Goal: Task Accomplishment & Management: Complete application form

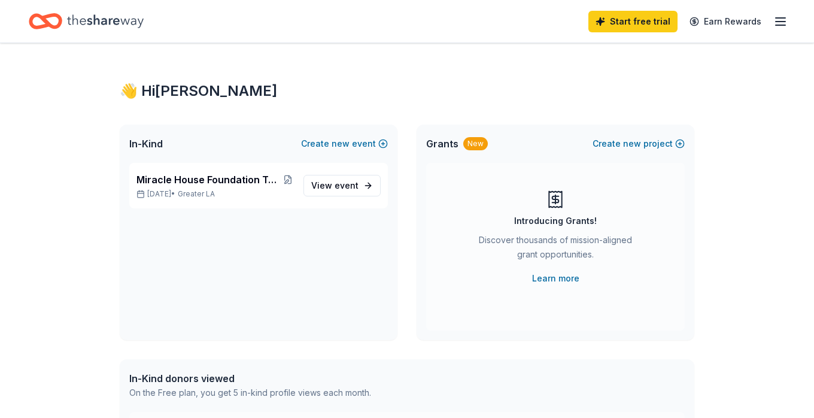
click at [782, 23] on icon "button" at bounding box center [781, 21] width 14 height 14
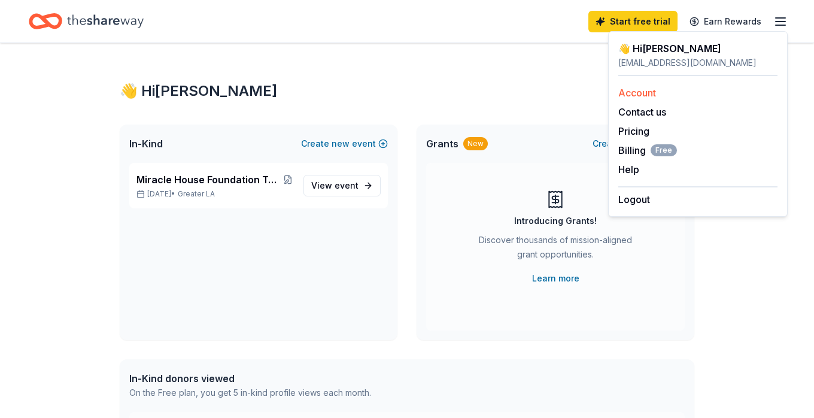
click at [638, 91] on link "Account" at bounding box center [638, 93] width 38 height 12
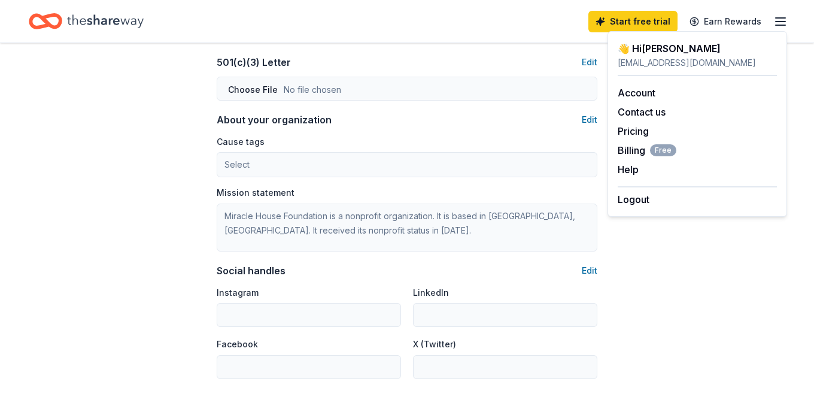
scroll to position [645, 0]
click at [631, 132] on link "Pricing" at bounding box center [634, 131] width 31 height 12
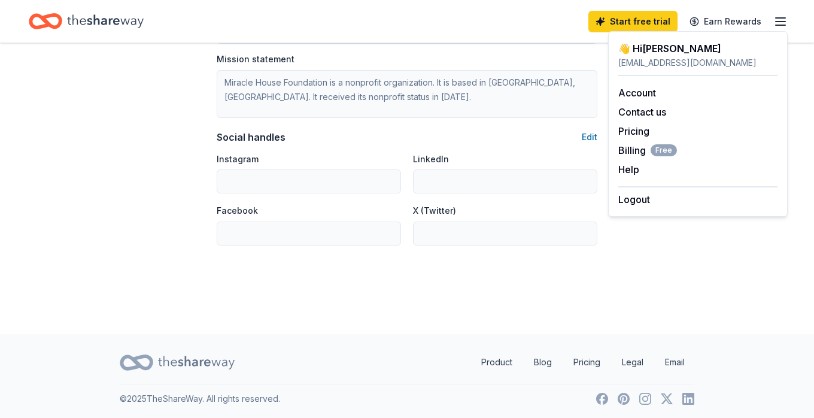
scroll to position [777, 0]
click at [628, 162] on button "Help" at bounding box center [629, 169] width 21 height 14
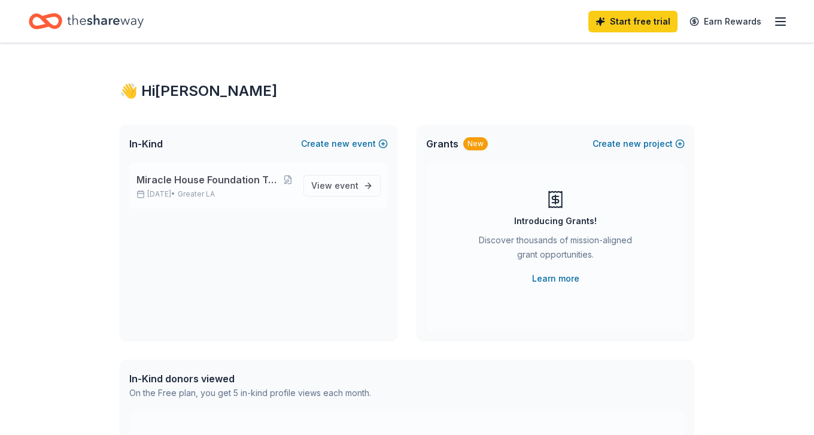
click at [255, 180] on span "Miracle House Foundation Tea Fundraiser and Online Auction" at bounding box center [210, 179] width 146 height 14
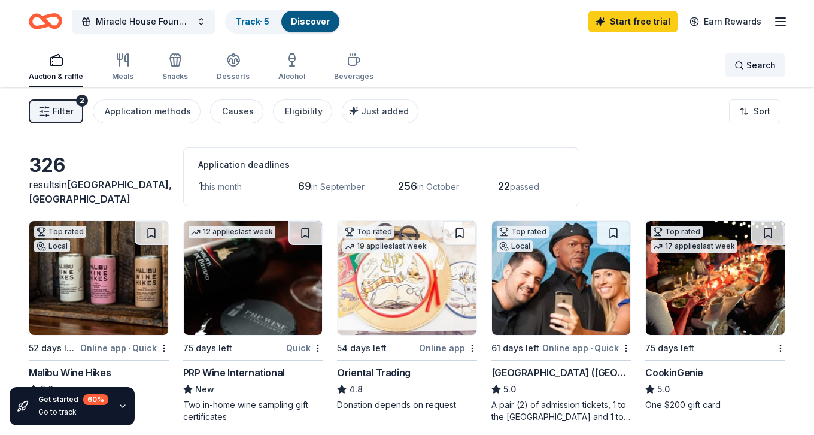
click at [737, 63] on div "Search" at bounding box center [755, 65] width 41 height 14
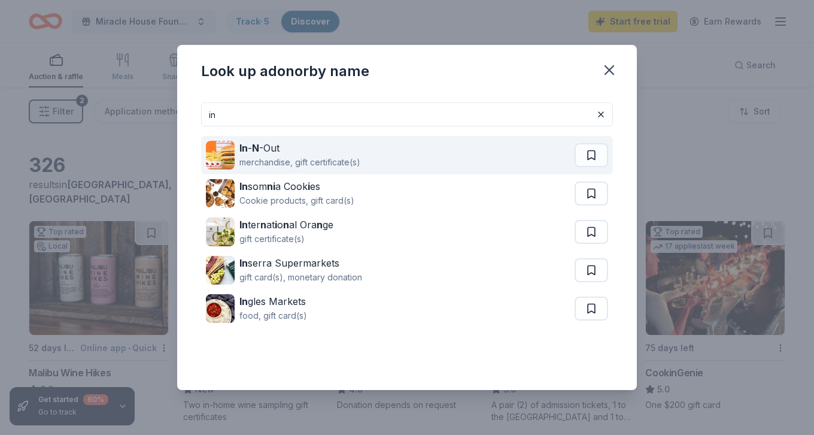
type input "in"
click at [327, 155] on div "merchandise, gift certificate(s)" at bounding box center [300, 162] width 121 height 14
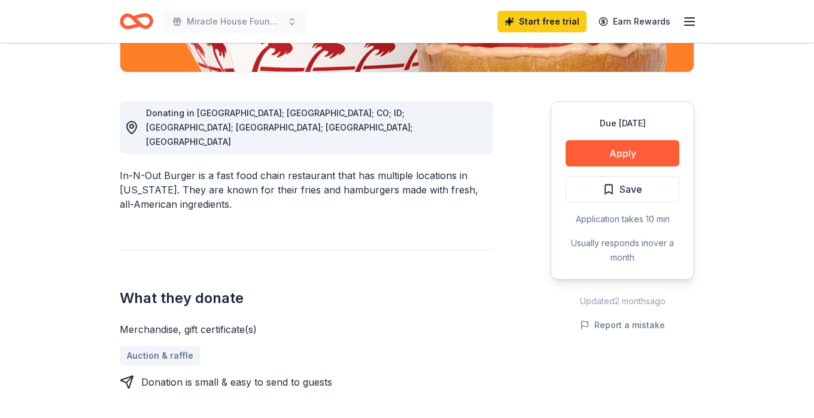
scroll to position [292, 0]
click at [614, 154] on button "Apply" at bounding box center [623, 153] width 114 height 26
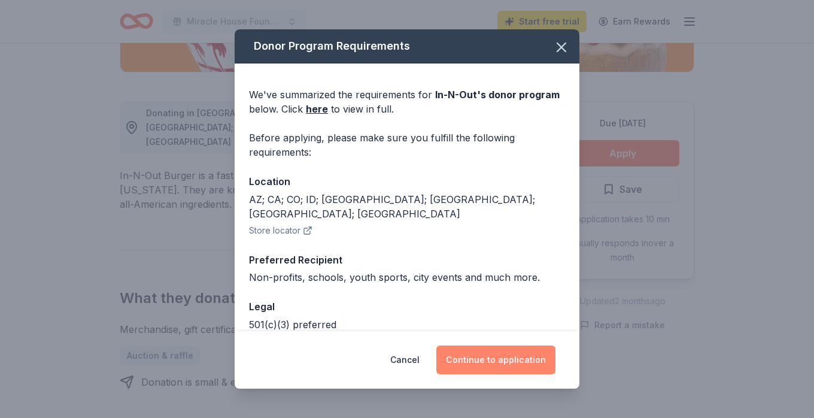
click at [486, 360] on button "Continue to application" at bounding box center [496, 359] width 119 height 29
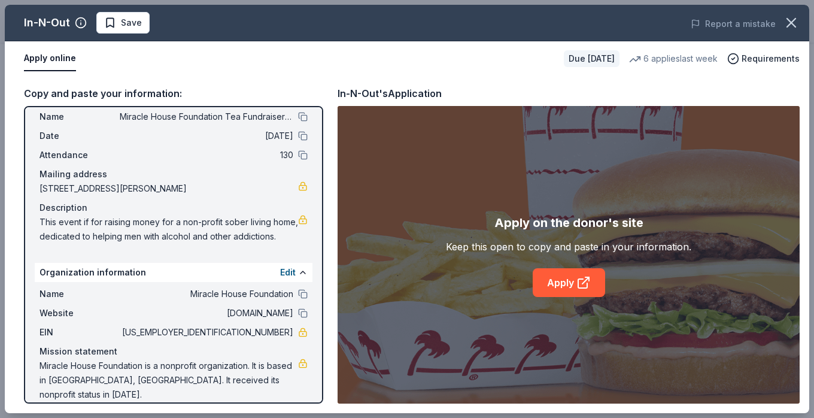
scroll to position [31, 0]
click at [566, 281] on link "Apply" at bounding box center [569, 282] width 72 height 29
